Goal: Information Seeking & Learning: Learn about a topic

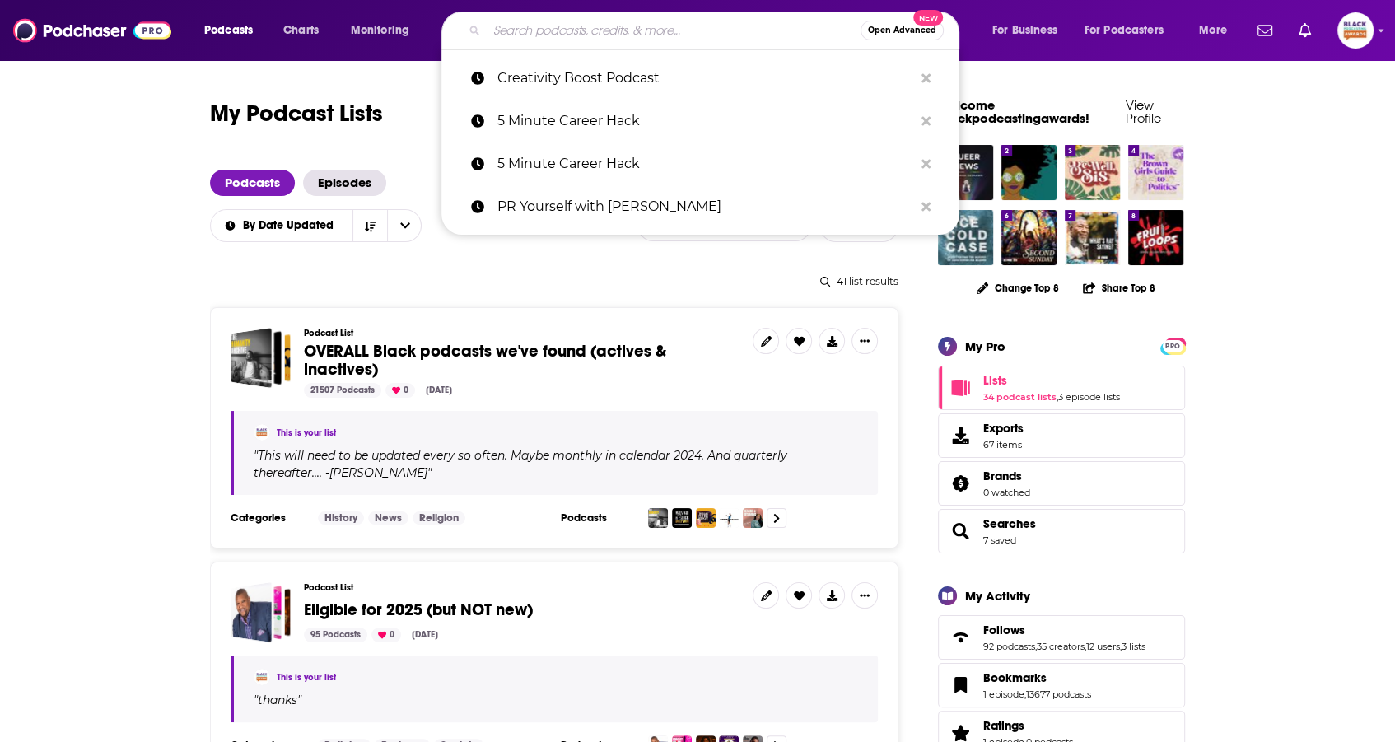
click at [598, 31] on input "Search podcasts, credits, & more..." at bounding box center [674, 30] width 374 height 26
paste input "AtOurTablePodcast"
type input "AtOurTablePodcast"
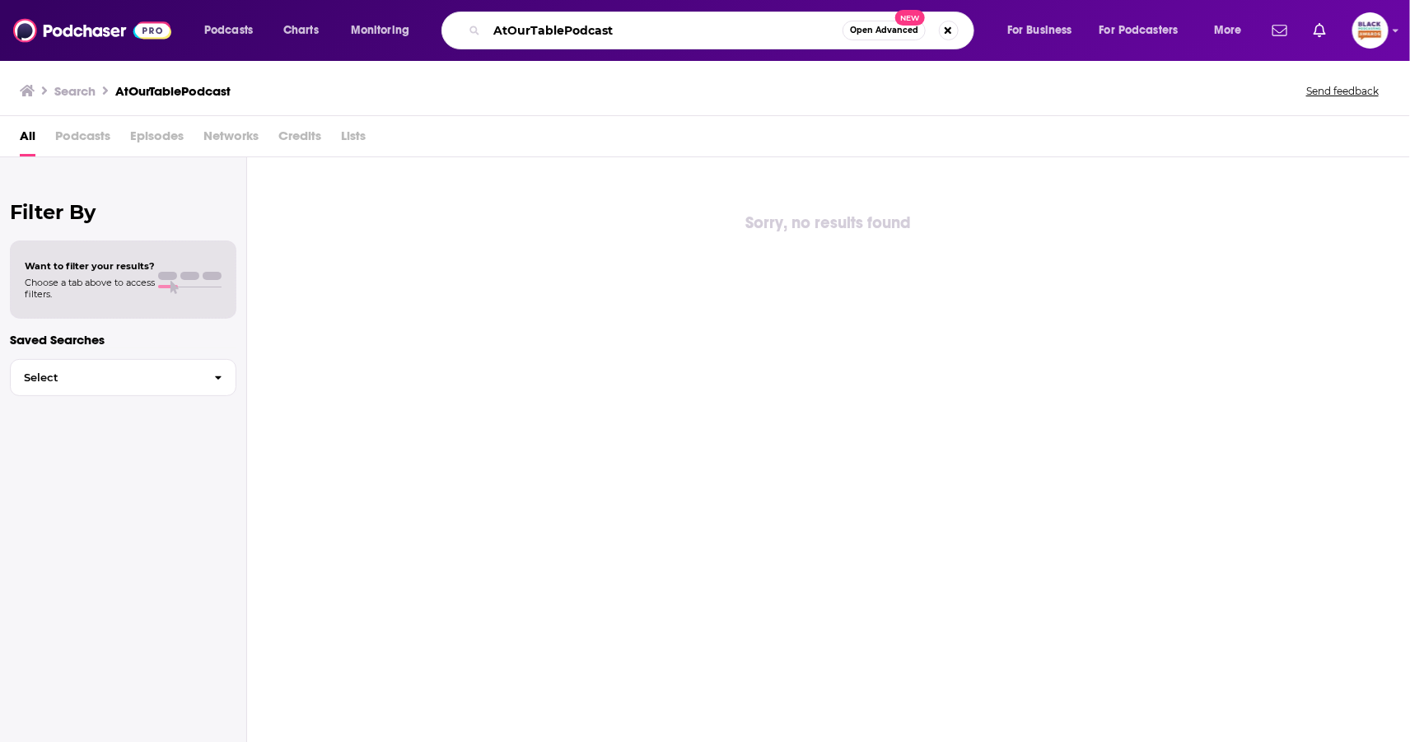
click at [502, 32] on input "AtOurTablePodcast" at bounding box center [665, 30] width 356 height 26
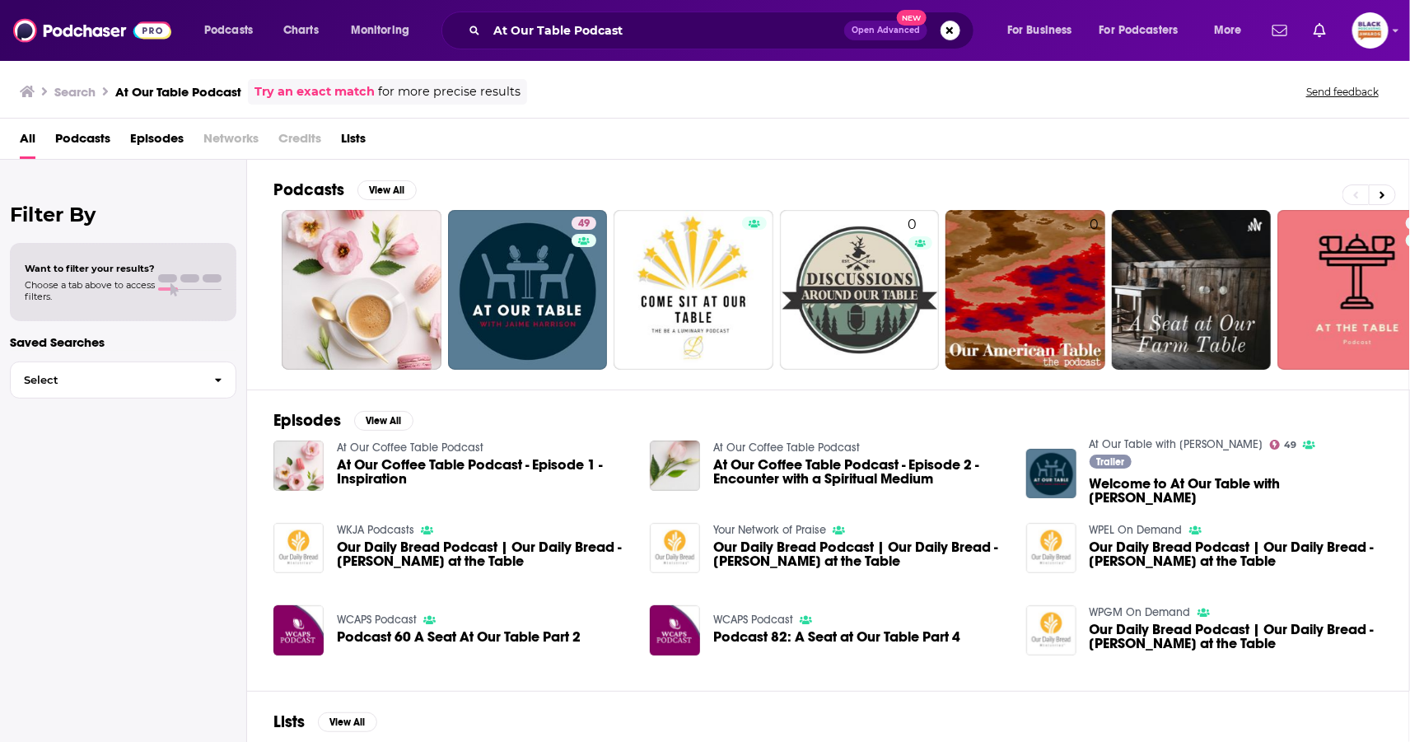
click at [338, 90] on link "Try an exact match" at bounding box center [314, 91] width 120 height 19
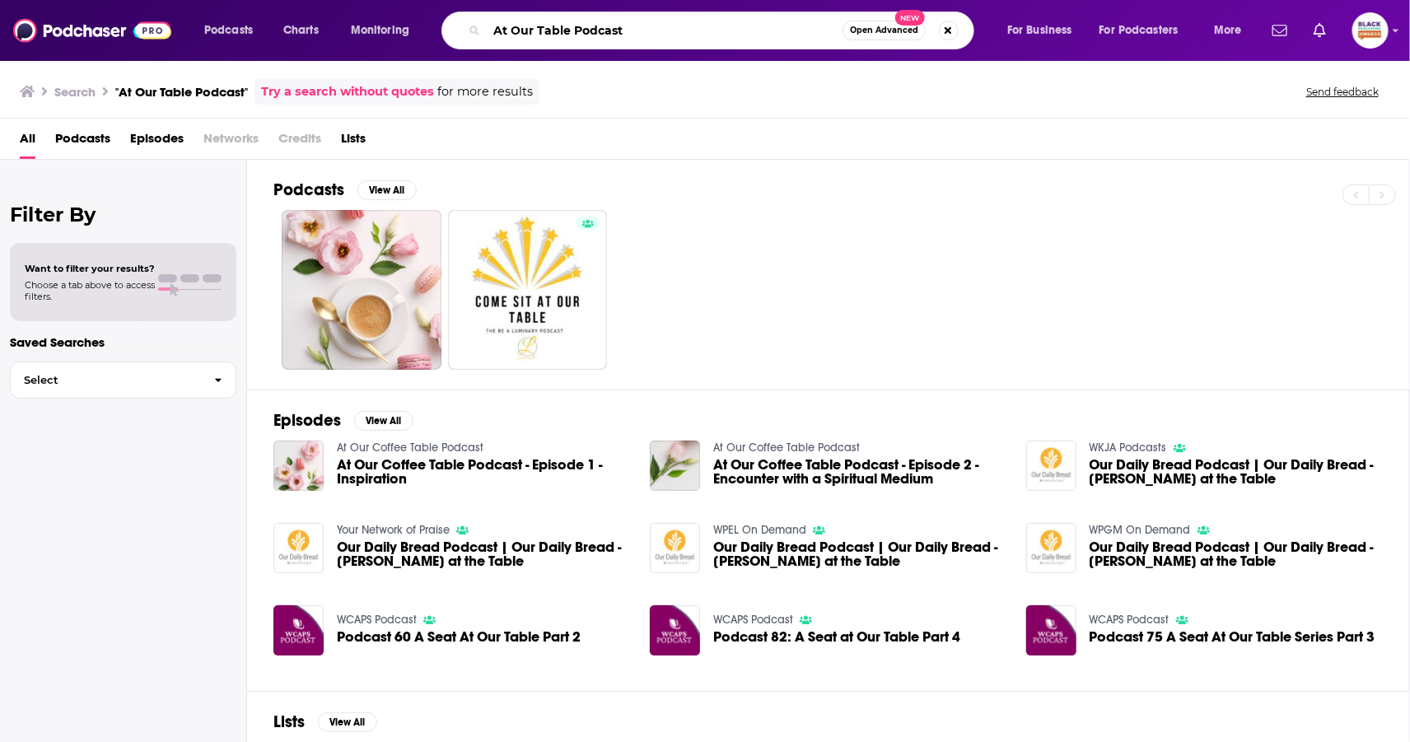
click at [672, 21] on input "At Our Table Podcast" at bounding box center [665, 30] width 356 height 26
click at [610, 32] on input "At Our Table Podcast" at bounding box center [665, 30] width 356 height 26
paste input "with [PERSON_NAME]"
type input "At Our Table with [PERSON_NAME]"
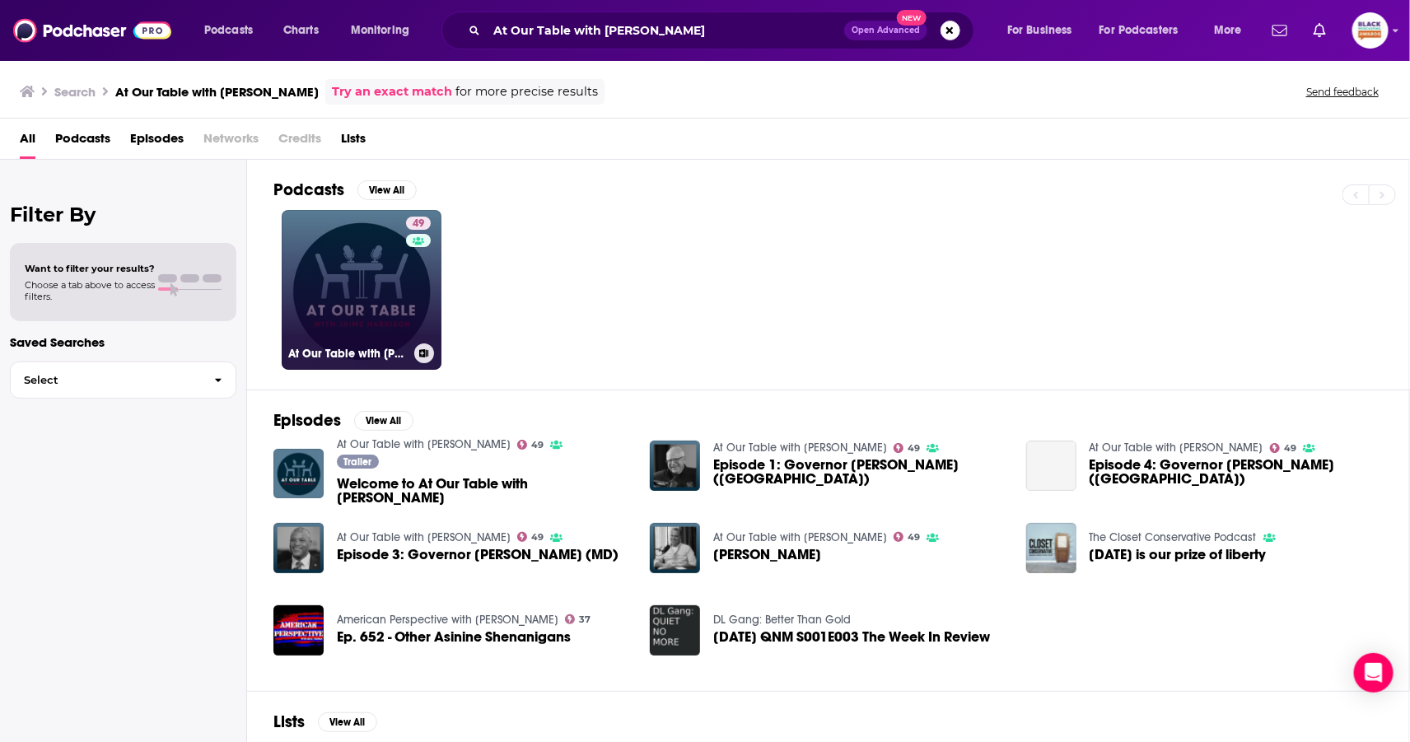
click at [366, 265] on link "49 At Our Table with [PERSON_NAME]" at bounding box center [362, 290] width 160 height 160
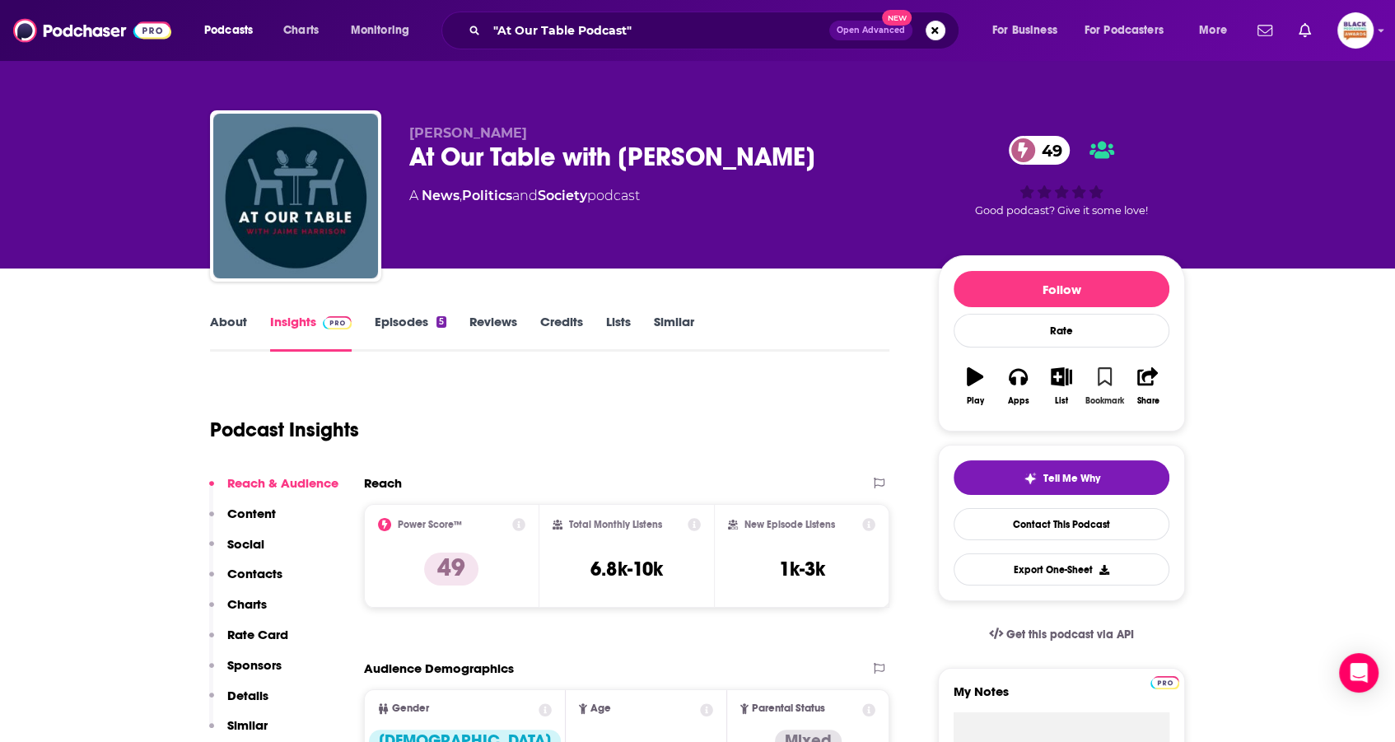
click at [1103, 377] on icon "button" at bounding box center [1105, 376] width 14 height 18
click at [1066, 380] on icon "button" at bounding box center [1062, 376] width 21 height 18
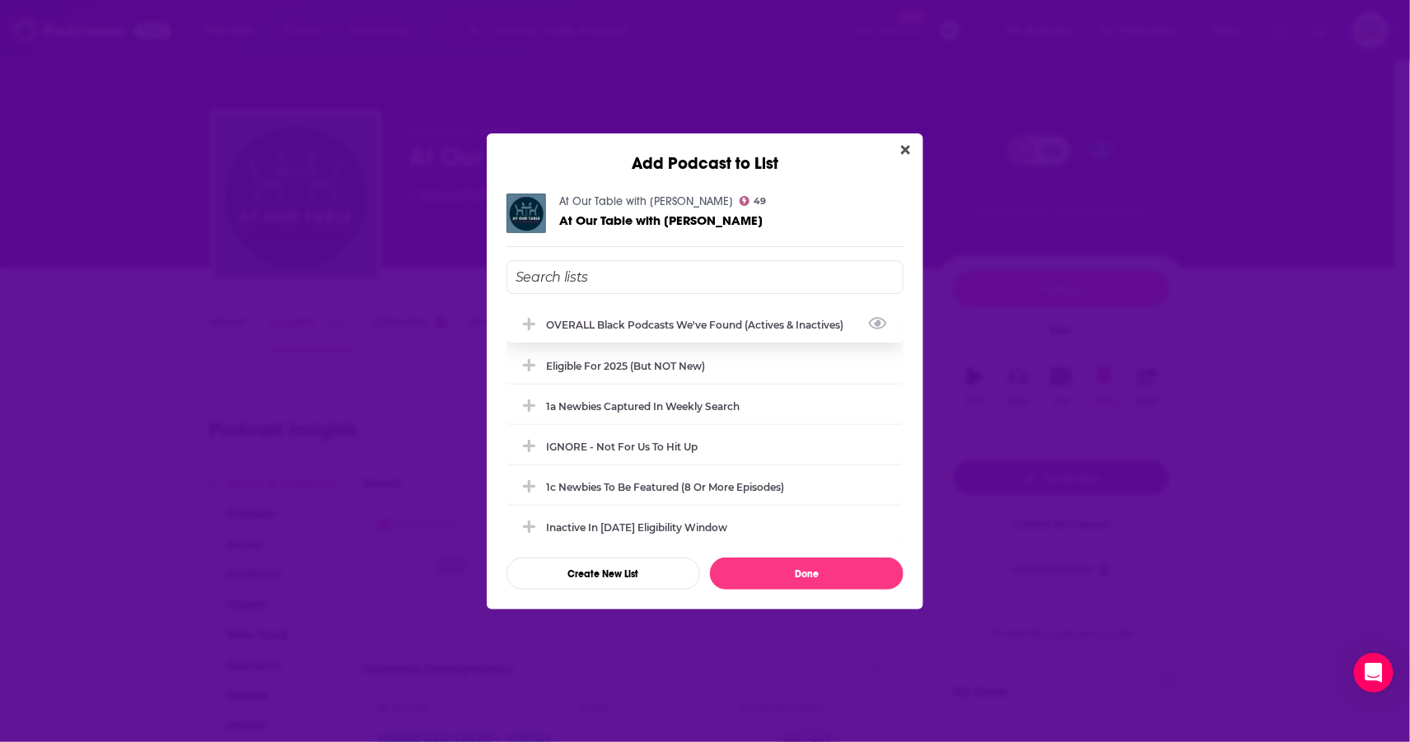
click at [592, 319] on div "OVERALL Black podcasts we've found (actives & inactives)" at bounding box center [699, 325] width 307 height 12
click at [609, 401] on div "1a Newbies captured in weekly search" at bounding box center [647, 405] width 203 height 12
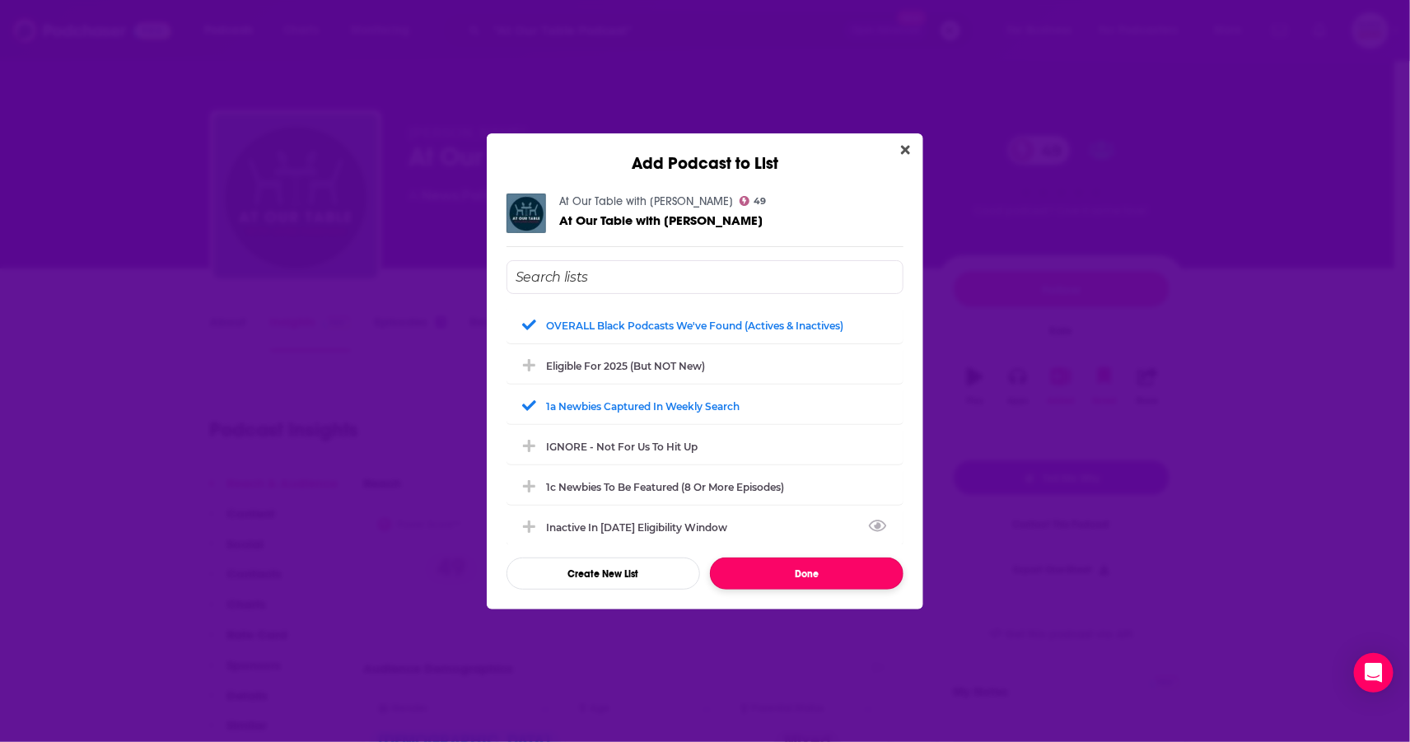
click at [791, 567] on button "Done" at bounding box center [807, 574] width 194 height 32
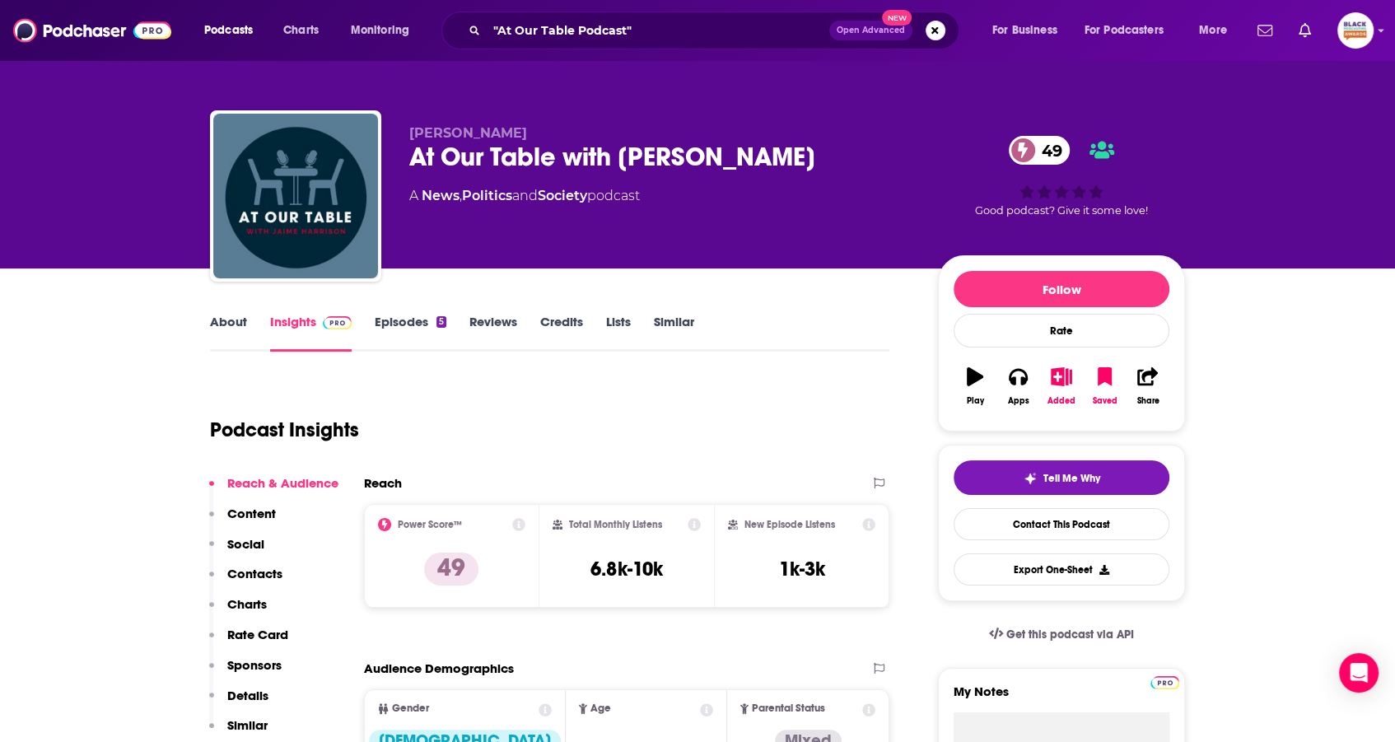
click at [236, 315] on link "About" at bounding box center [228, 333] width 37 height 38
